Goal: Transaction & Acquisition: Subscribe to service/newsletter

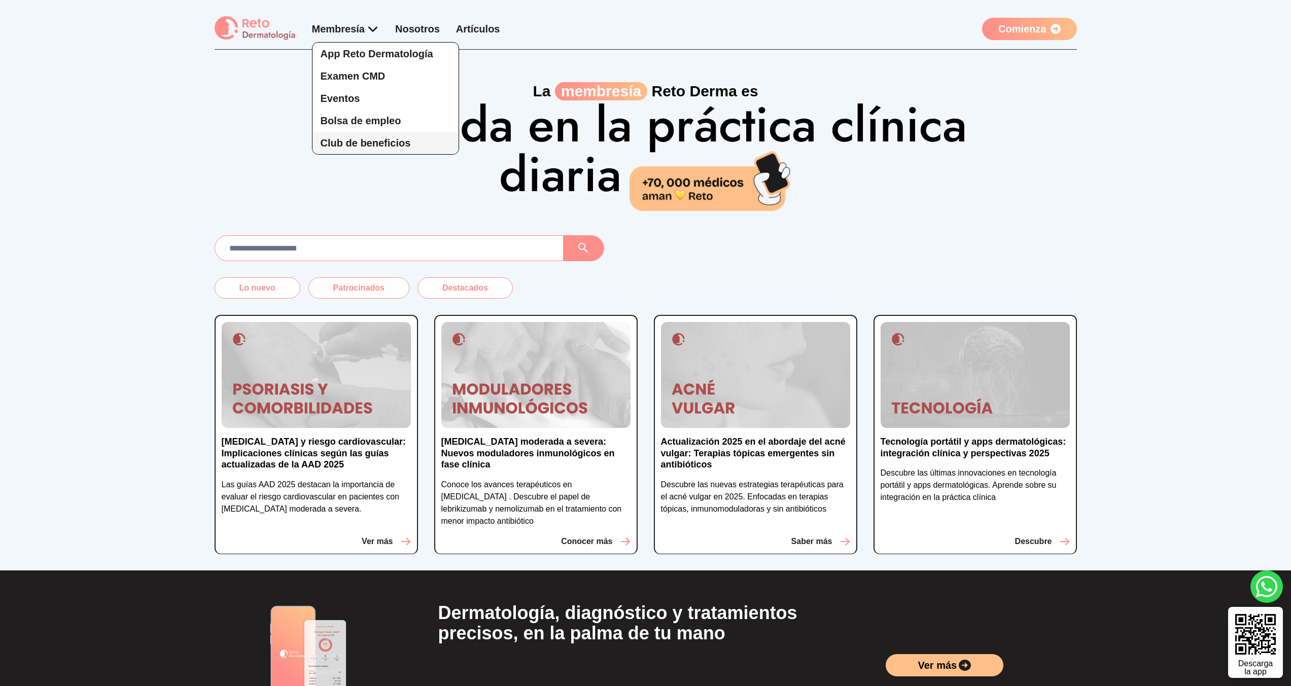
click at [368, 137] on span "Club de beneficios" at bounding box center [366, 142] width 90 height 11
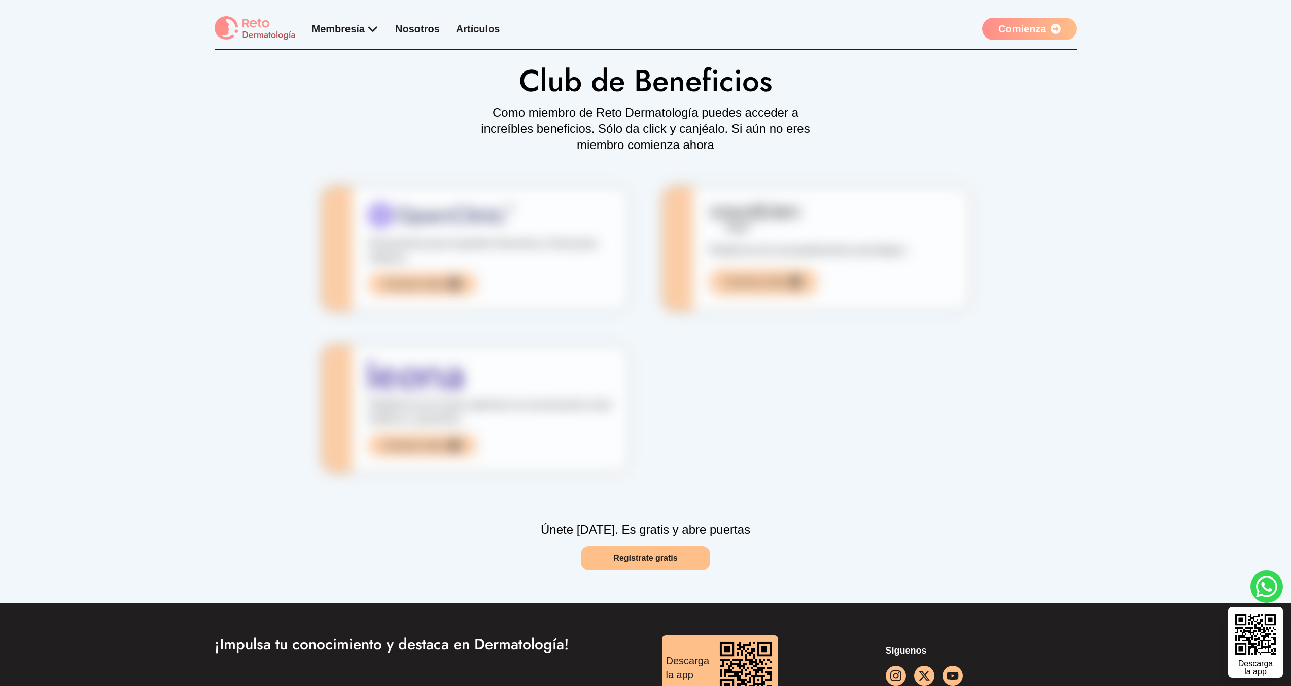
click at [656, 563] on link "Regístrate gratis" at bounding box center [645, 558] width 129 height 24
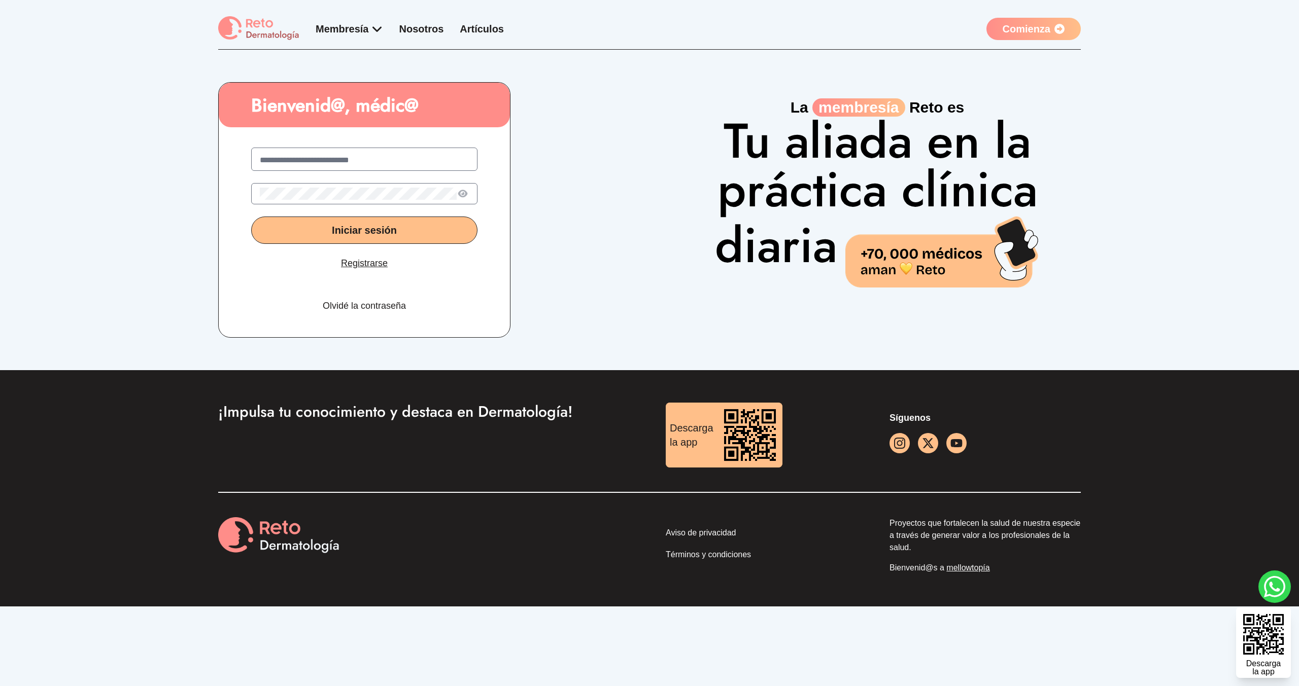
click at [302, 163] on input "text" at bounding box center [364, 160] width 209 height 12
click at [352, 156] on input "**********" at bounding box center [364, 160] width 209 height 12
type input "**********"
click at [360, 218] on button "Iniciar sesión" at bounding box center [364, 230] width 226 height 27
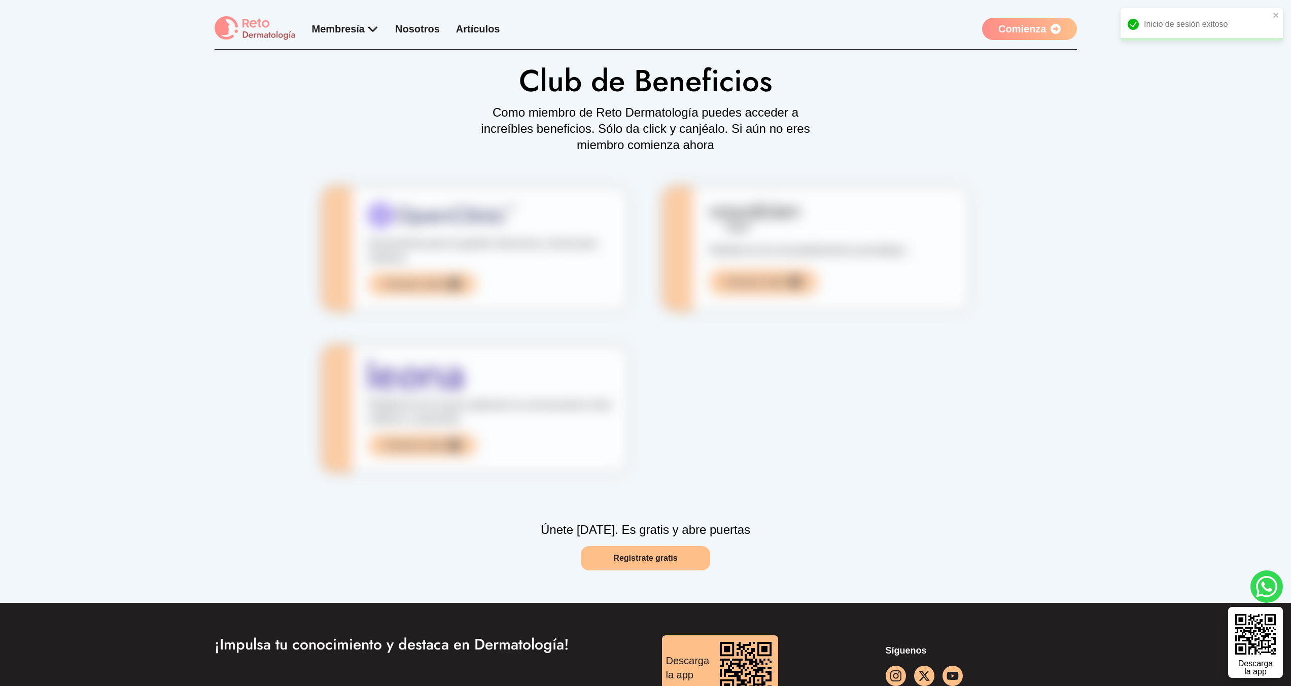
click at [1221, 26] on div "Inicio de sesión exitoso" at bounding box center [1202, 24] width 162 height 32
click at [728, 272] on div "Club de Beneficios Como miembro de Reto Dermatología puedes acceder a increíble…" at bounding box center [646, 278] width 862 height 456
click at [611, 408] on div "Club de Beneficios Como miembro de Reto Dermatología puedes acceder a increíble…" at bounding box center [646, 278] width 862 height 456
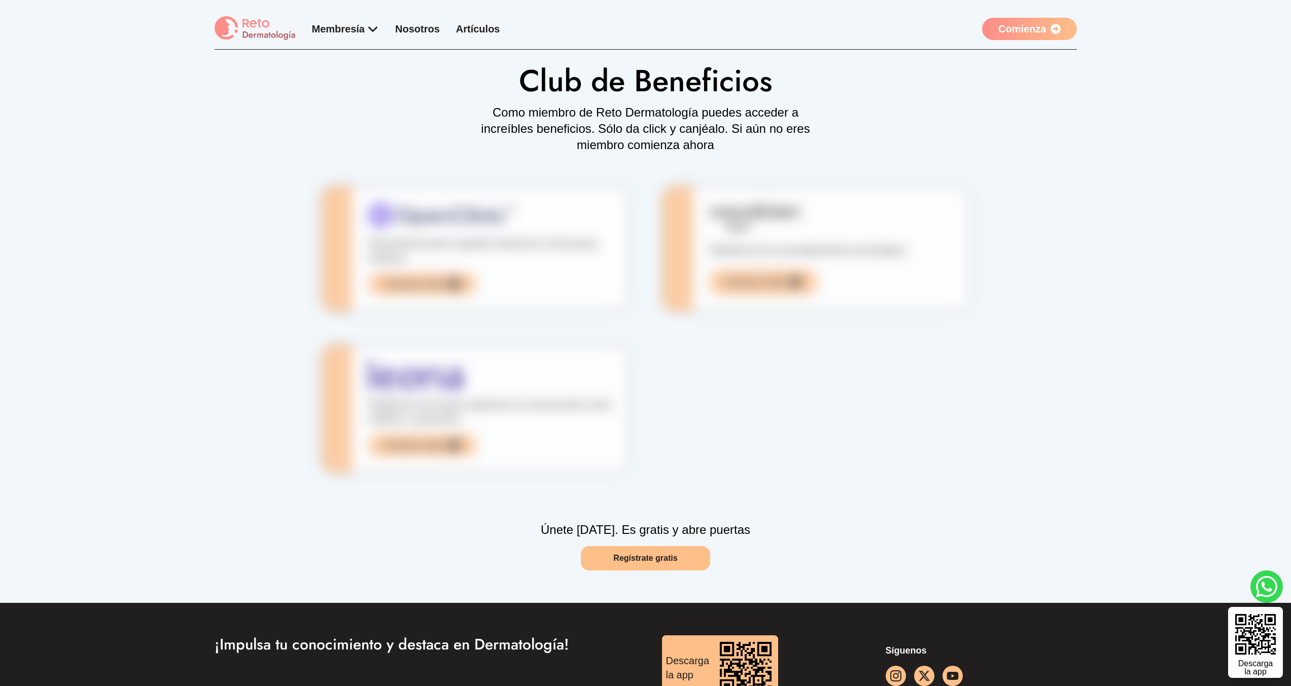
click at [675, 557] on link "Regístrate gratis" at bounding box center [645, 558] width 129 height 24
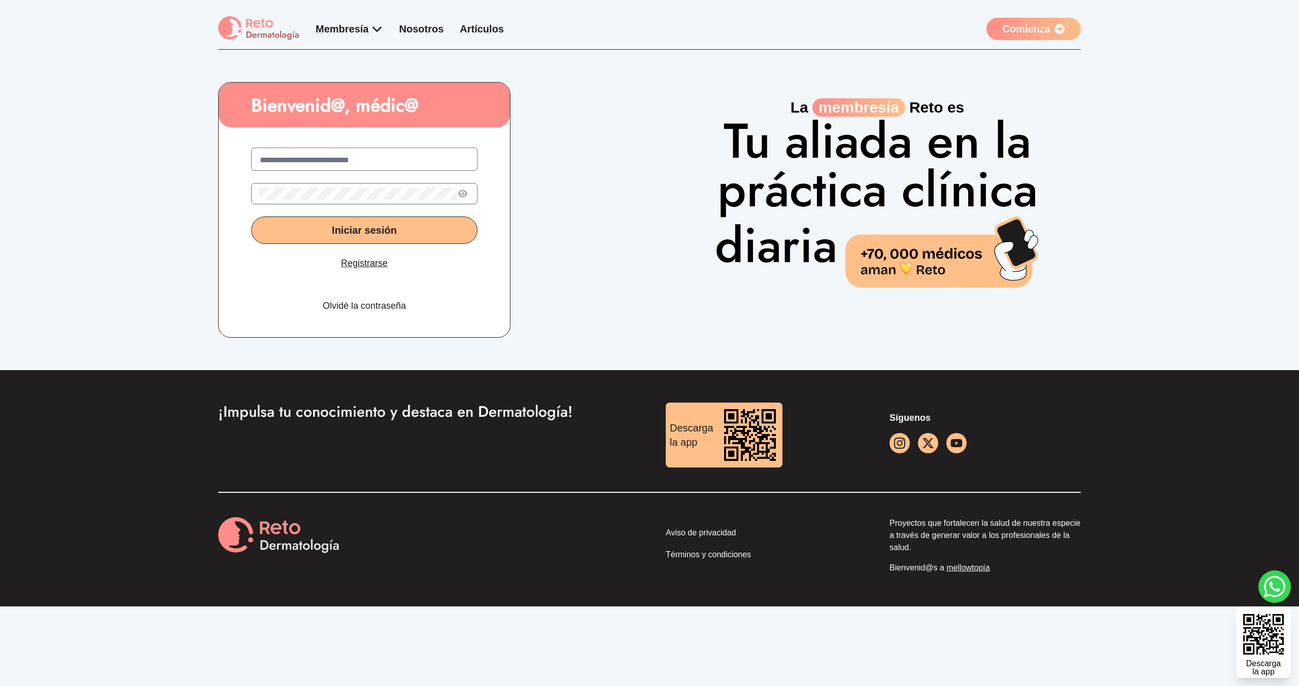
click at [372, 151] on label at bounding box center [364, 159] width 226 height 23
click at [372, 154] on input "text" at bounding box center [364, 160] width 209 height 12
type input "**********"
click at [251, 217] on button "Iniciar sesión" at bounding box center [364, 230] width 226 height 27
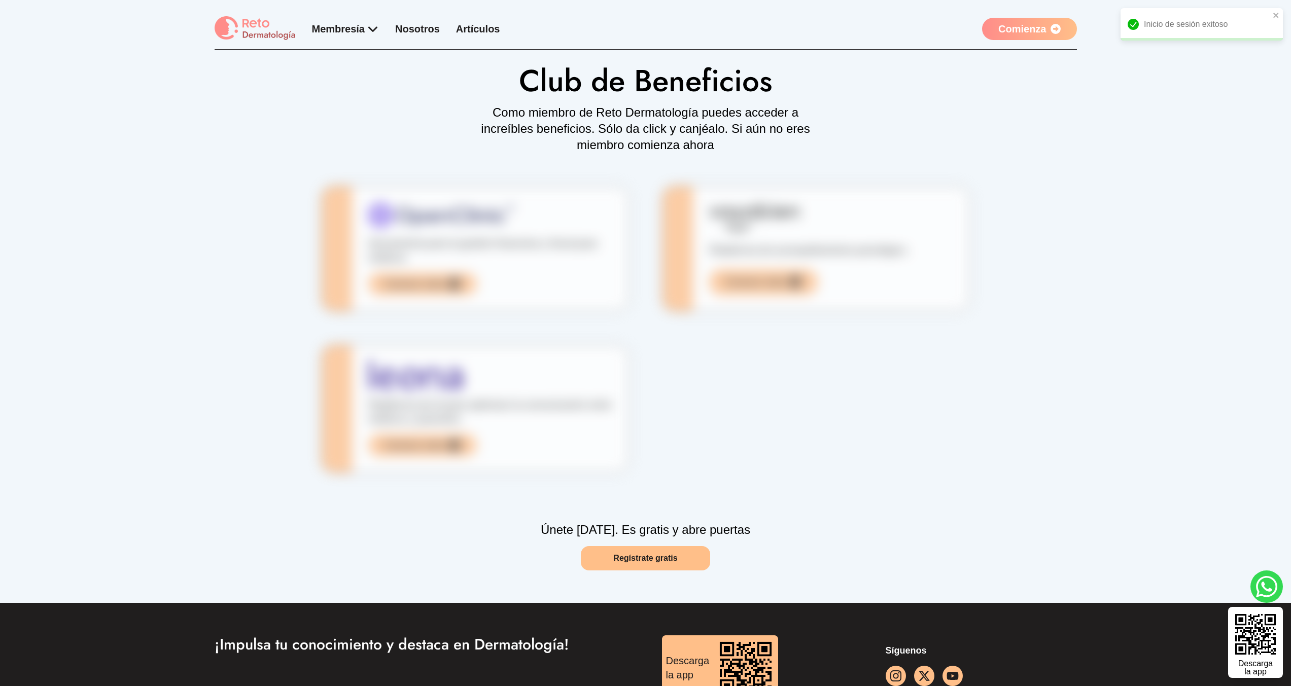
click at [1209, 28] on div "Inicio de sesión exitoso" at bounding box center [1202, 24] width 162 height 32
click at [834, 484] on div "Club de Beneficios Como miembro de Reto Dermatología puedes acceder a increíble…" at bounding box center [646, 278] width 862 height 456
click at [856, 483] on div "Club de Beneficios Como miembro de Reto Dermatología puedes acceder a increíble…" at bounding box center [646, 278] width 862 height 456
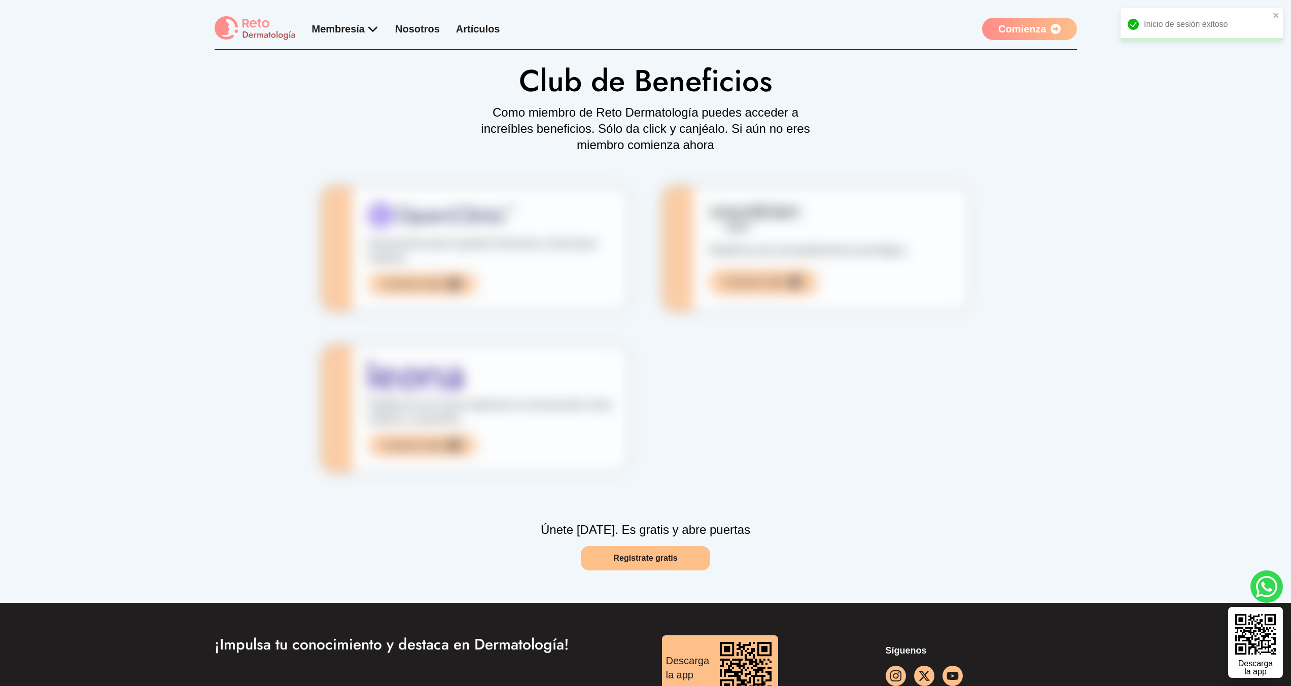
click at [677, 563] on link "Regístrate gratis" at bounding box center [645, 558] width 129 height 24
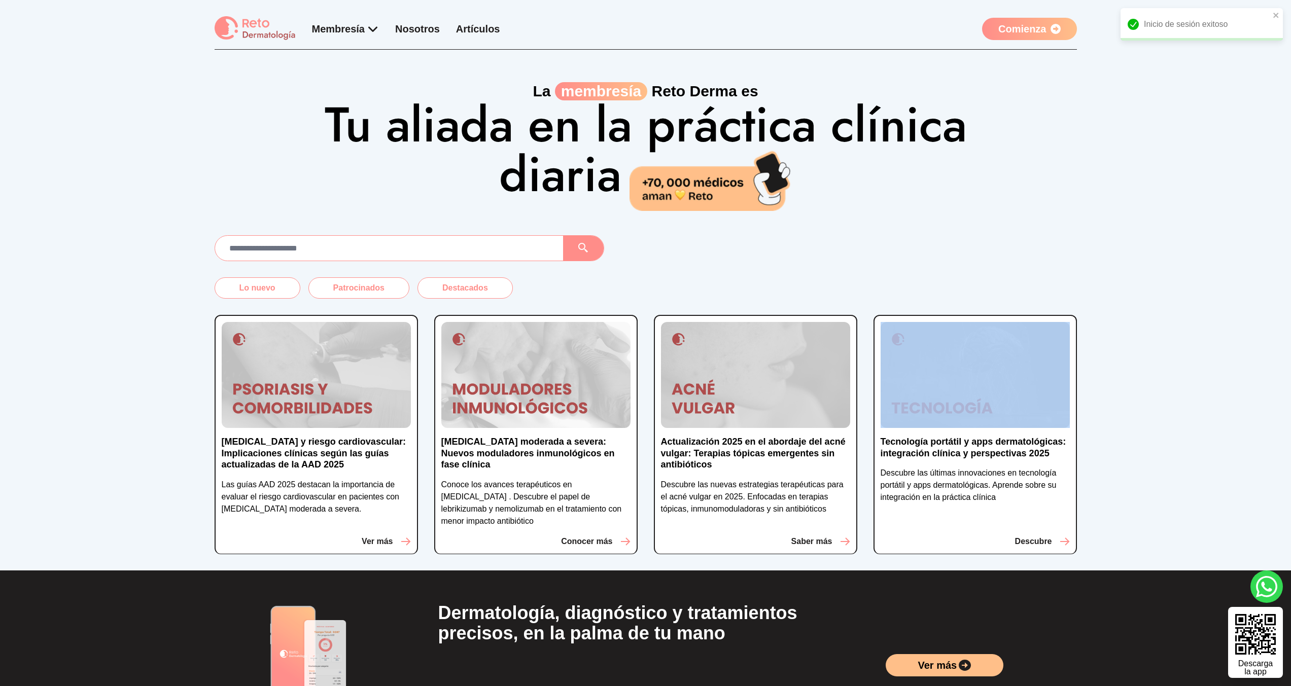
click at [676, 561] on div "[MEDICAL_DATA] y riesgo cardiovascular: Implicaciones clínicas según las guías …" at bounding box center [646, 435] width 862 height 272
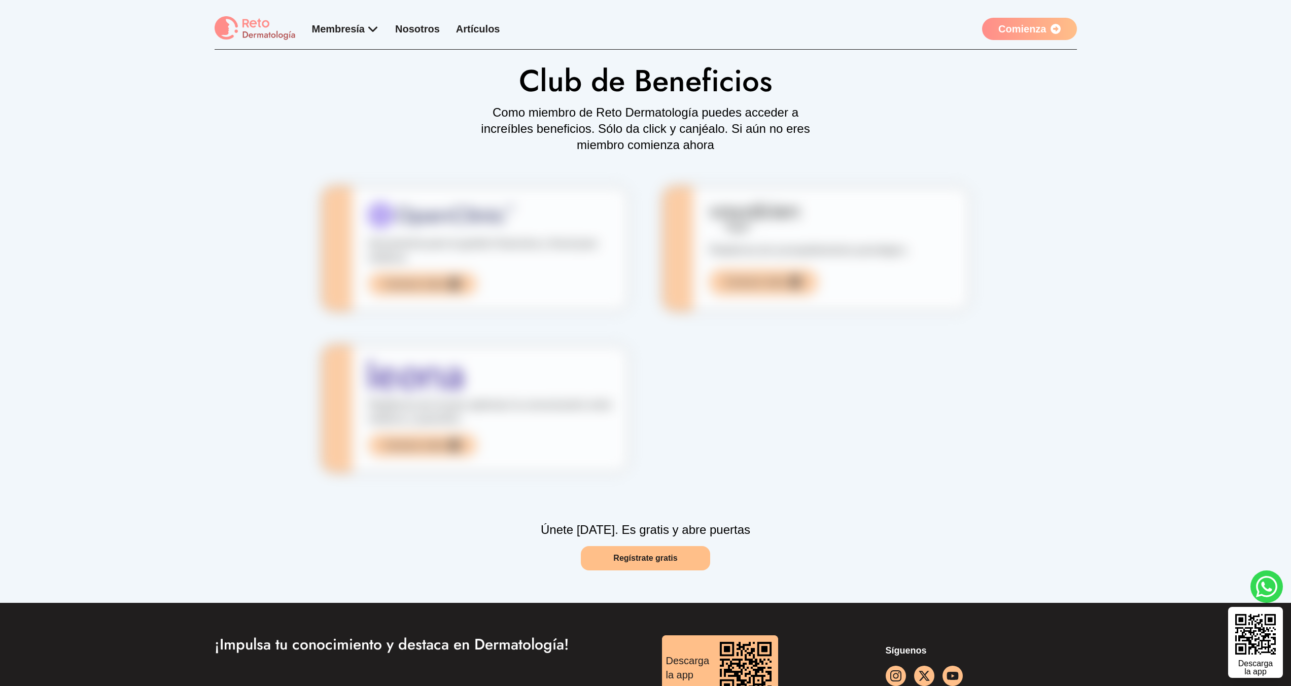
click at [603, 549] on link "Regístrate gratis" at bounding box center [645, 558] width 129 height 24
click at [645, 556] on link "Regístrate gratis" at bounding box center [645, 558] width 129 height 24
